Goal: Check status: Check status

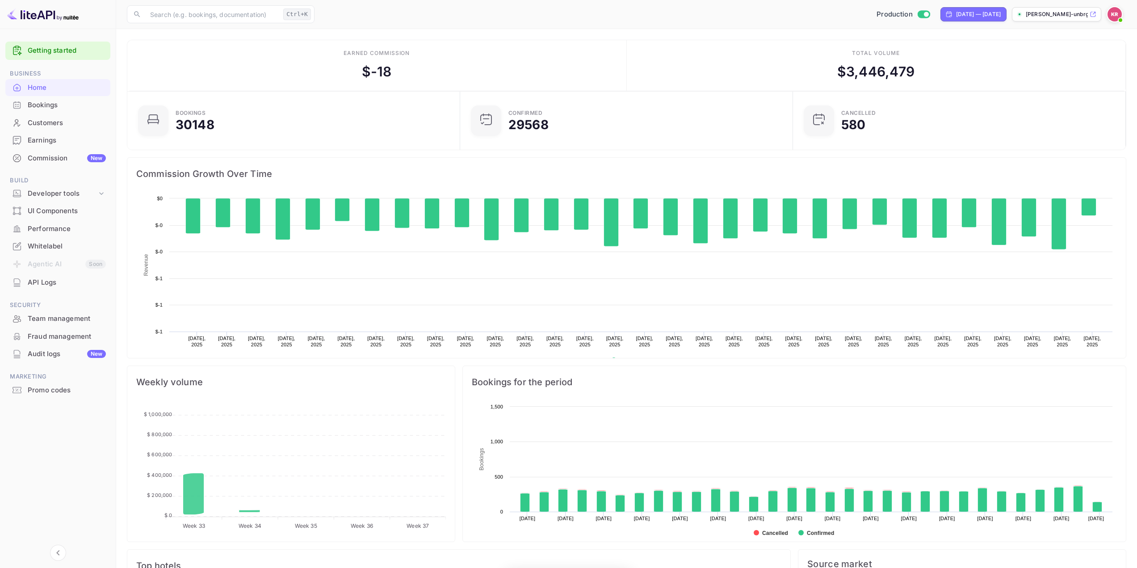
scroll to position [138, 321]
drag, startPoint x: 0, startPoint y: 0, endPoint x: 42, endPoint y: 105, distance: 112.9
click at [42, 105] on div "Bookings" at bounding box center [67, 105] width 78 height 10
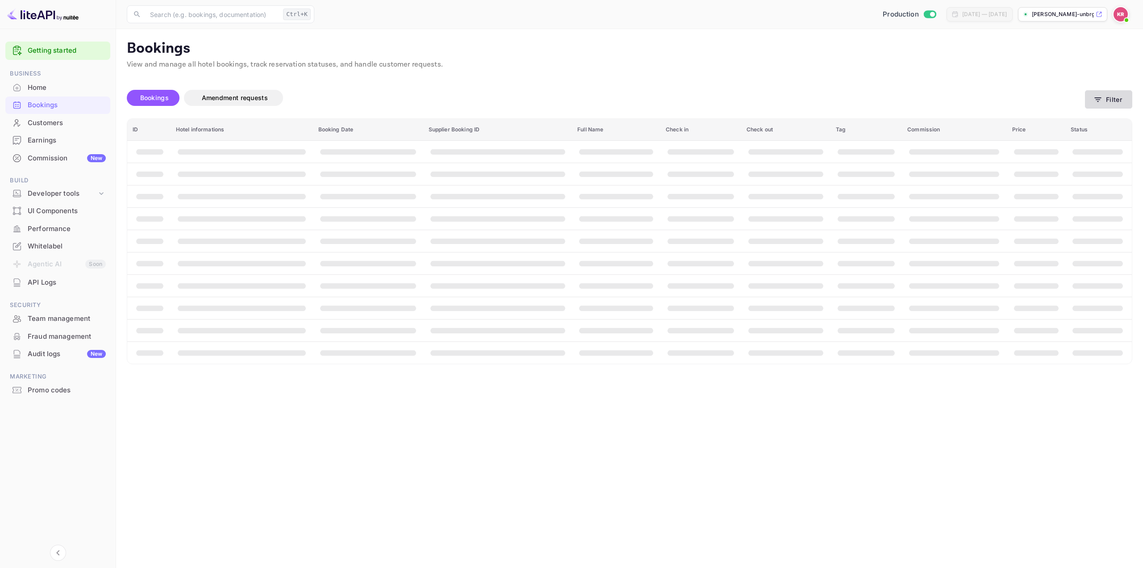
click at [1113, 100] on button "Filter" at bounding box center [1108, 99] width 47 height 18
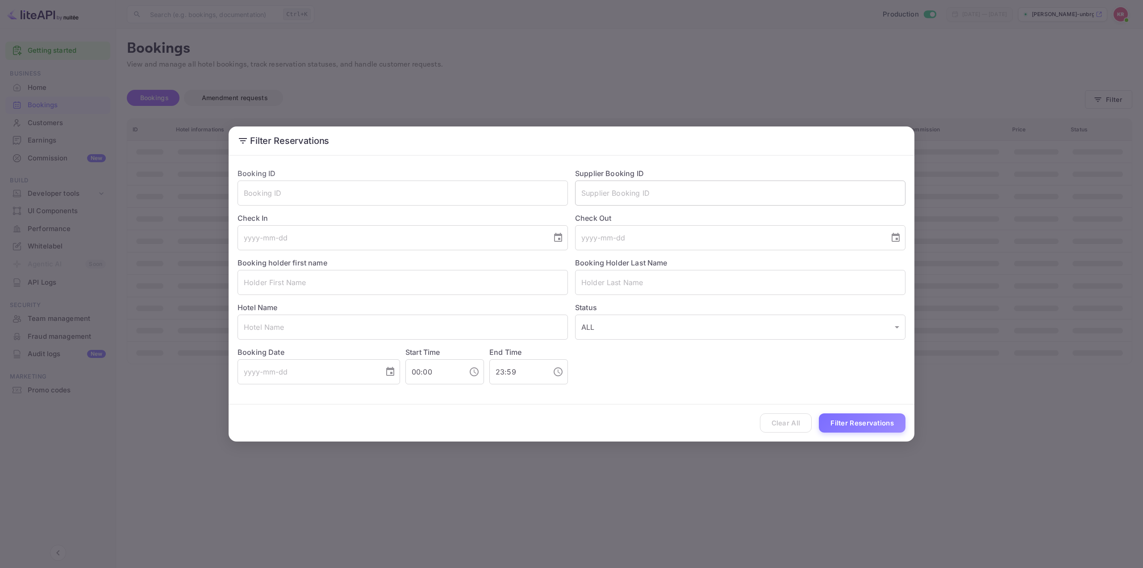
click at [646, 203] on input "text" at bounding box center [740, 192] width 330 height 25
paste input "8555789"
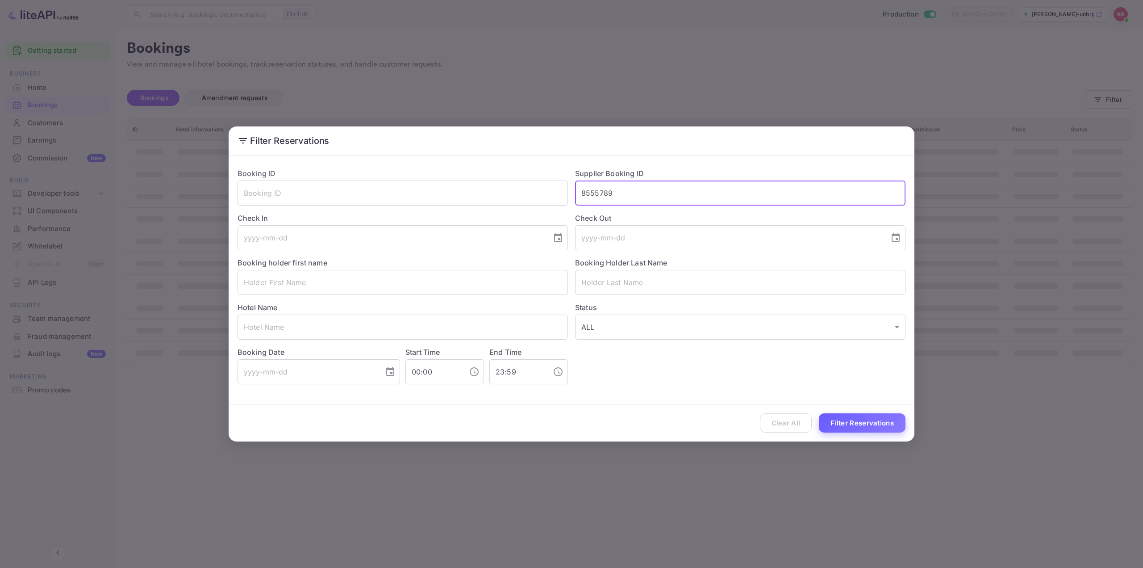
type input "8555789"
click at [856, 422] on button "Filter Reservations" at bounding box center [862, 422] width 87 height 19
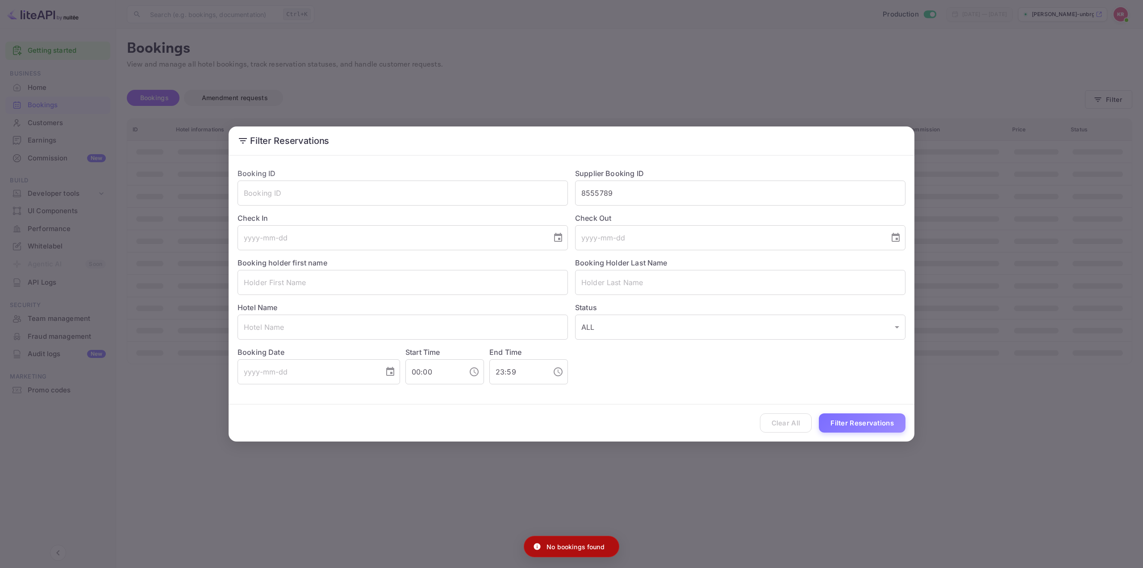
click at [983, 256] on div "Filter Reservations Booking ID ​ Supplier Booking ID 8555789 ​ Check In ​ Check…" at bounding box center [571, 284] width 1143 height 568
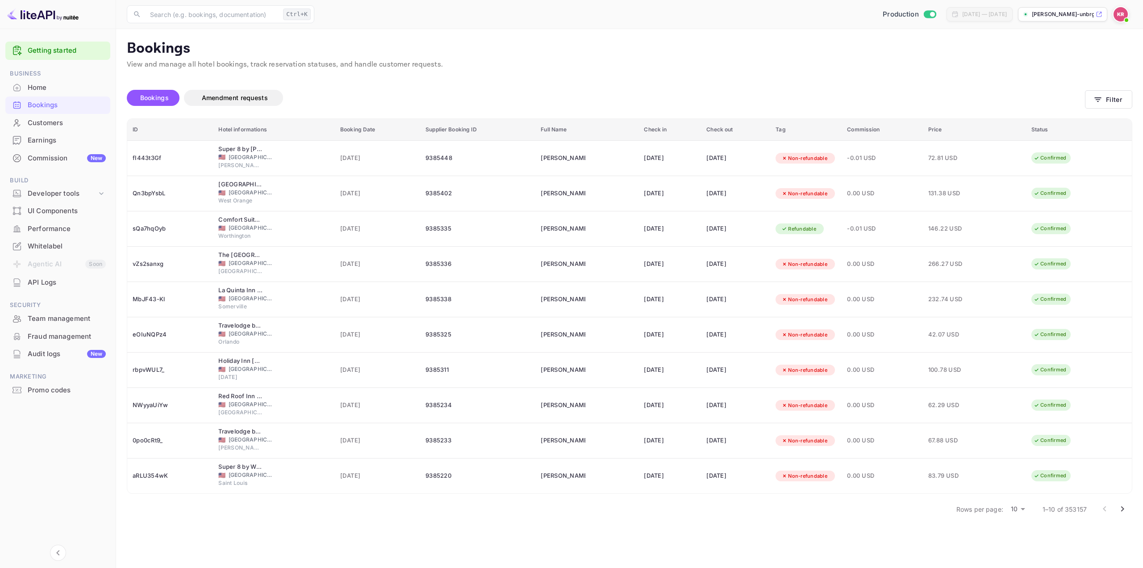
click at [574, 57] on p "Bookings" at bounding box center [630, 49] width 1006 height 18
click at [582, 52] on p "Bookings" at bounding box center [630, 49] width 1006 height 18
click at [576, 51] on p "Bookings" at bounding box center [630, 49] width 1006 height 18
click at [573, 54] on p "Bookings" at bounding box center [630, 49] width 1006 height 18
